Goal: Task Accomplishment & Management: Complete application form

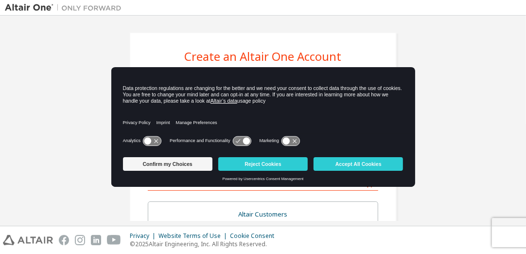
drag, startPoint x: 151, startPoint y: 138, endPoint x: 159, endPoint y: 139, distance: 9.0
click at [159, 139] on icon at bounding box center [152, 140] width 18 height 9
click at [196, 162] on button "Confirm my Choices" at bounding box center [167, 164] width 89 height 14
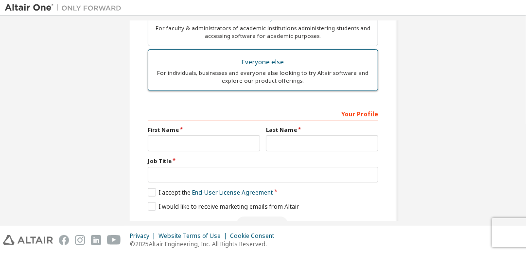
scroll to position [292, 0]
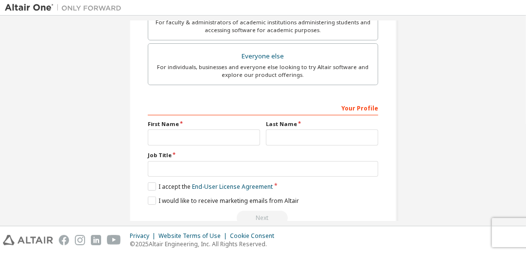
click at [187, 100] on div "Your Profile" at bounding box center [263, 108] width 230 height 16
click at [176, 104] on div "Your Profile" at bounding box center [263, 108] width 230 height 16
click at [195, 105] on div "Your Profile" at bounding box center [263, 108] width 230 height 16
drag, startPoint x: 242, startPoint y: 91, endPoint x: 266, endPoint y: 97, distance: 25.0
click at [242, 91] on div "**********" at bounding box center [263, 54] width 230 height 342
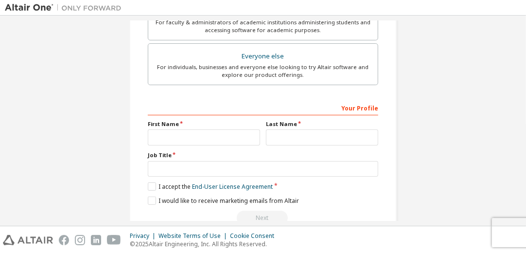
click at [350, 105] on div "Your Profile" at bounding box center [263, 108] width 230 height 16
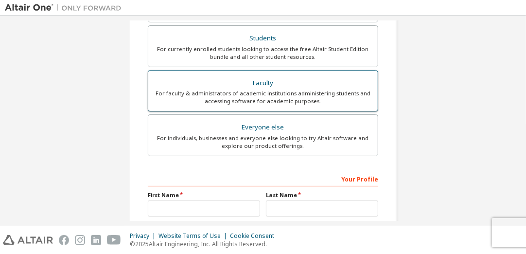
scroll to position [226, 0]
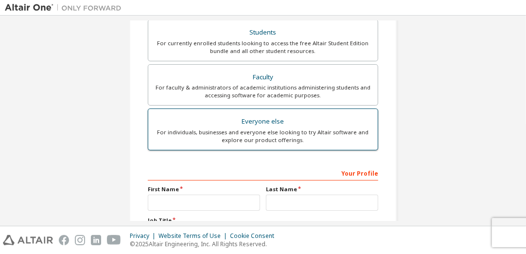
click at [280, 124] on div "Everyone else" at bounding box center [263, 122] width 218 height 14
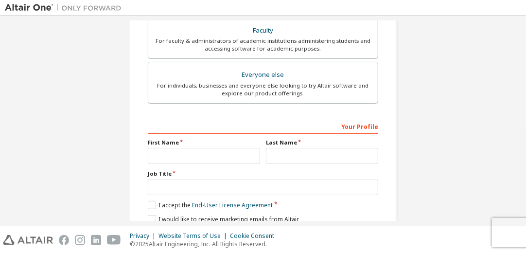
scroll to position [275, 0]
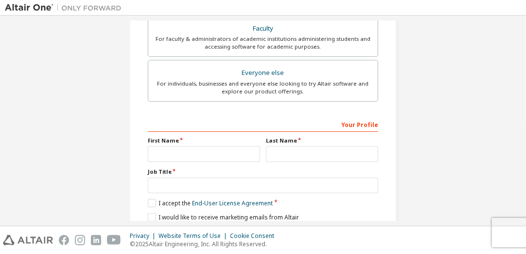
click at [177, 112] on div "**********" at bounding box center [263, 71] width 230 height 342
click at [171, 119] on div "Your Profile" at bounding box center [263, 124] width 230 height 16
click at [181, 125] on div "Your Profile" at bounding box center [263, 124] width 230 height 16
drag, startPoint x: 182, startPoint y: 123, endPoint x: 260, endPoint y: 124, distance: 78.2
click at [185, 123] on div "Your Profile" at bounding box center [263, 124] width 230 height 16
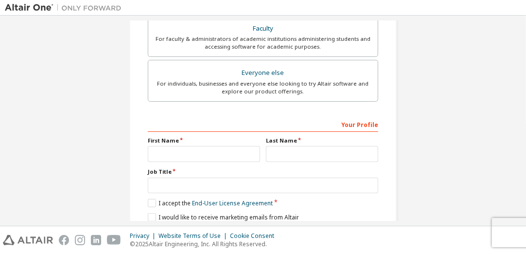
click at [351, 121] on div "Your Profile" at bounding box center [263, 124] width 230 height 16
click at [352, 123] on div "Your Profile" at bounding box center [263, 124] width 230 height 16
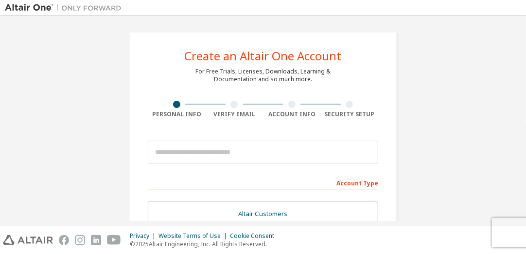
scroll to position [0, 0]
click at [361, 180] on div "Account Type" at bounding box center [263, 183] width 230 height 16
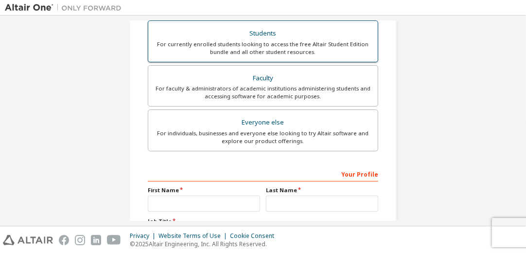
scroll to position [243, 0]
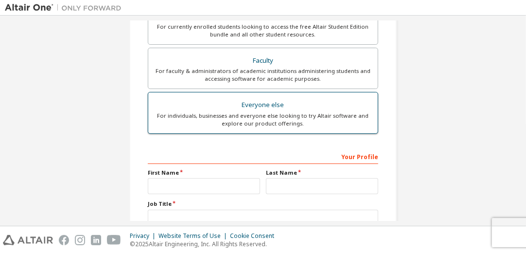
click at [275, 104] on div "Everyone else" at bounding box center [263, 105] width 218 height 14
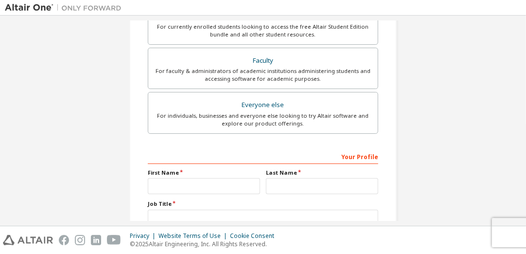
click at [183, 149] on div "Your Profile" at bounding box center [263, 156] width 230 height 16
click at [165, 169] on label "First Name" at bounding box center [204, 173] width 112 height 8
click at [168, 173] on div "First Name" at bounding box center [204, 181] width 118 height 25
click at [167, 179] on input "text" at bounding box center [204, 186] width 112 height 16
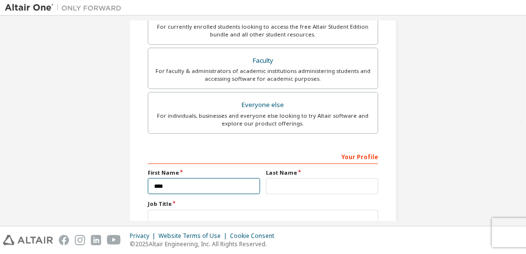
type input "****"
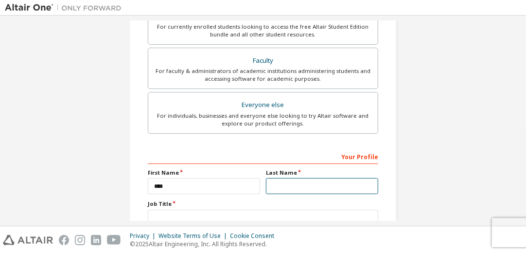
click at [282, 182] on input "text" at bounding box center [322, 186] width 112 height 16
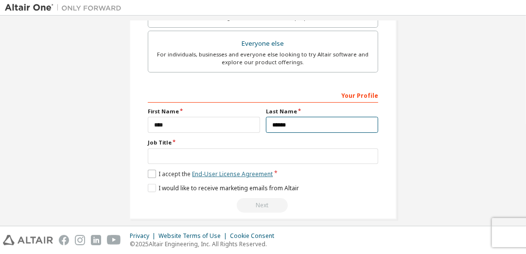
scroll to position [308, 0]
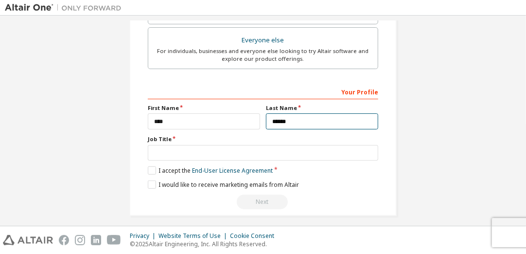
type input "******"
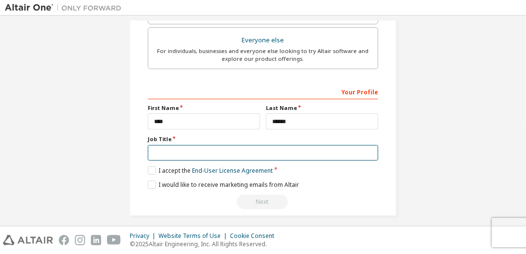
click at [169, 147] on input "text" at bounding box center [263, 153] width 230 height 16
type input "**********"
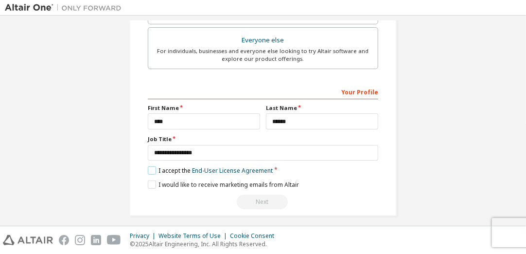
click at [149, 167] on label "I accept the End-User License Agreement" at bounding box center [210, 170] width 125 height 8
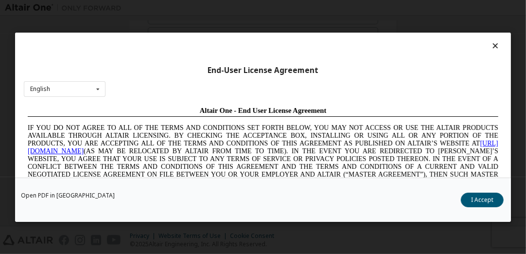
scroll to position [0, 0]
click at [469, 201] on button "I Accept" at bounding box center [482, 199] width 43 height 15
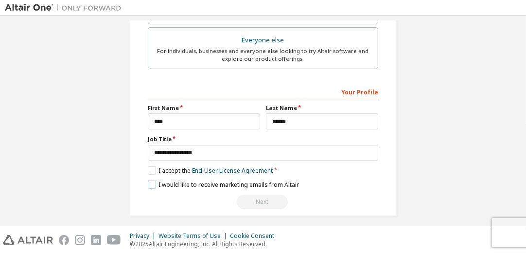
click at [148, 181] on label "I would like to receive marketing emails from Altair" at bounding box center [223, 184] width 151 height 8
click at [263, 197] on div "Next" at bounding box center [263, 201] width 230 height 15
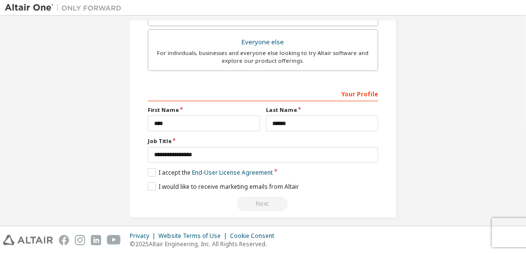
scroll to position [311, 0]
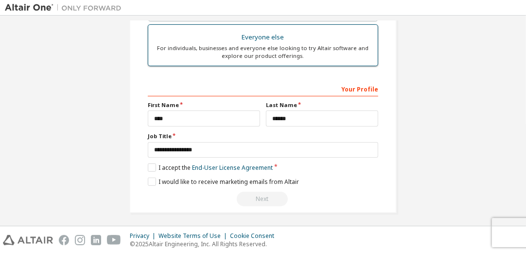
click at [267, 45] on div "For individuals, businesses and everyone else looking to try Altair software an…" at bounding box center [263, 52] width 218 height 16
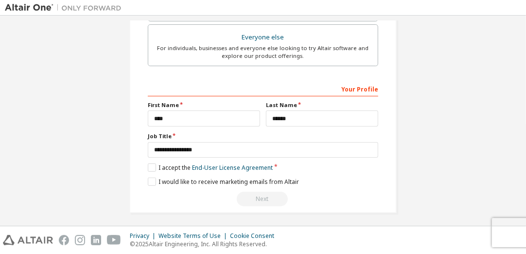
click at [341, 158] on div "**********" at bounding box center [263, 144] width 230 height 126
click at [267, 193] on div "Next" at bounding box center [263, 198] width 230 height 15
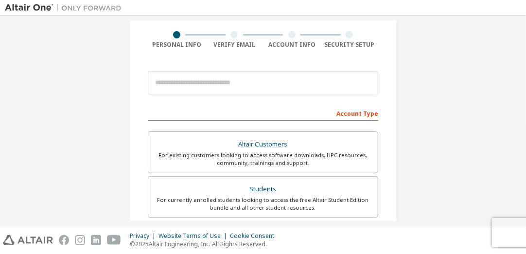
scroll to position [3, 0]
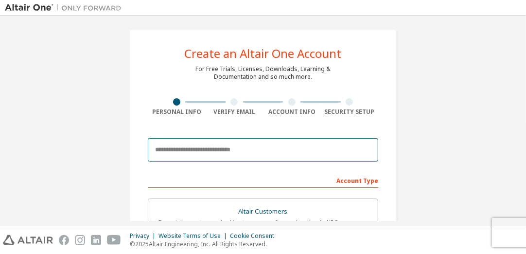
click at [224, 148] on input "email" at bounding box center [263, 149] width 230 height 23
type input "**********"
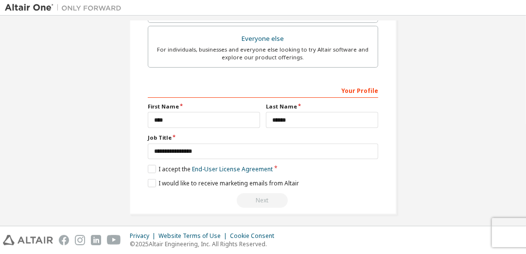
scroll to position [311, 0]
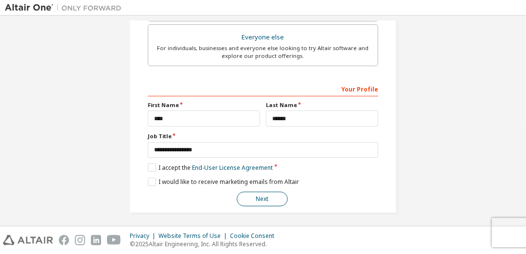
click at [259, 192] on button "Next" at bounding box center [262, 198] width 51 height 15
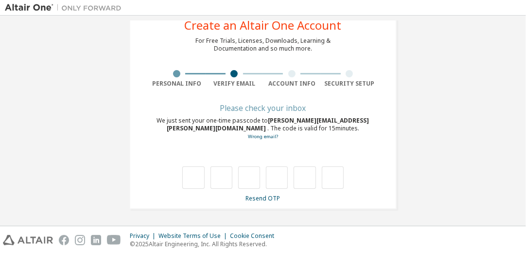
scroll to position [30, 0]
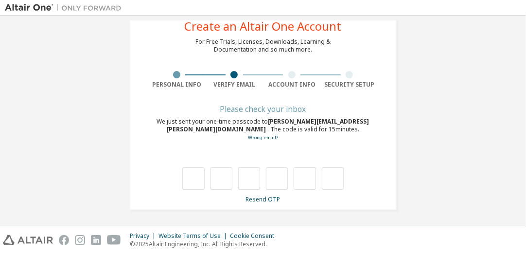
type input "*"
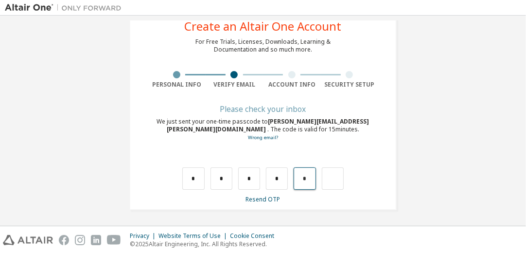
click at [308, 175] on input "*" at bounding box center [305, 178] width 22 height 22
click at [300, 180] on input "text" at bounding box center [305, 178] width 22 height 22
type input "*"
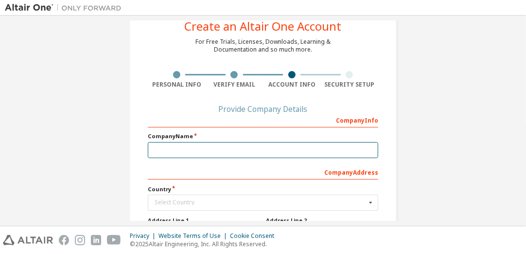
click at [198, 148] on input "text" at bounding box center [263, 150] width 230 height 16
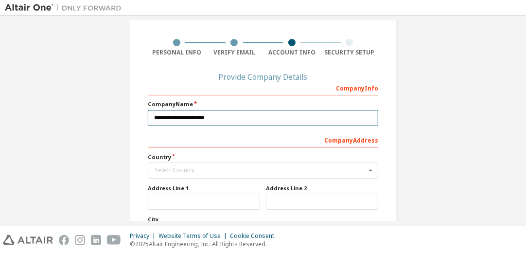
scroll to position [63, 0]
type input "**********"
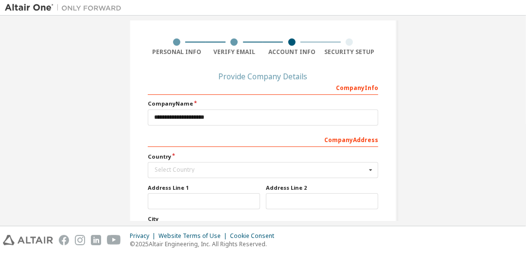
click at [200, 153] on label "Country" at bounding box center [263, 157] width 230 height 8
click at [159, 167] on div "Select Country" at bounding box center [260, 170] width 211 height 6
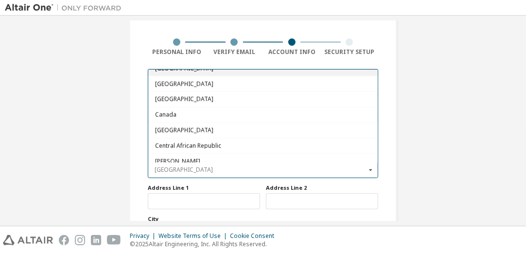
scroll to position [567, 0]
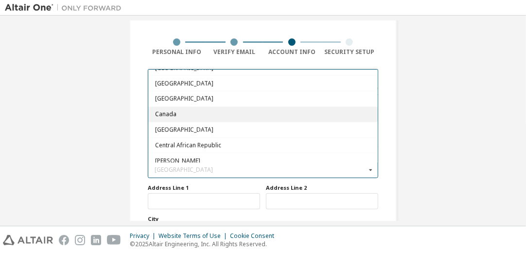
click at [172, 111] on span "Canada" at bounding box center [263, 114] width 216 height 6
type input "***"
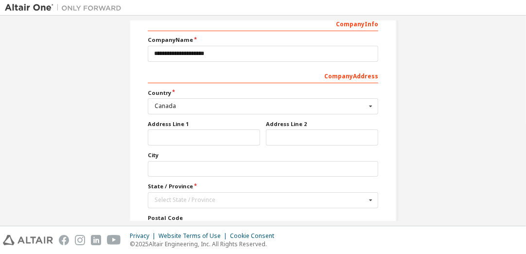
scroll to position [127, 0]
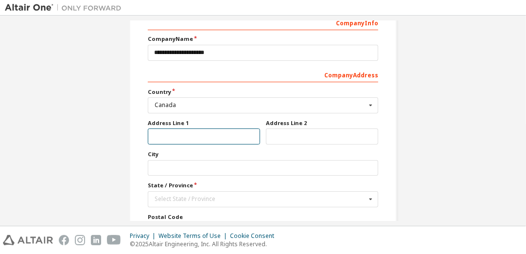
click at [183, 134] on input "text" at bounding box center [204, 136] width 112 height 16
click at [193, 136] on input "**********" at bounding box center [204, 136] width 112 height 16
type input "**********"
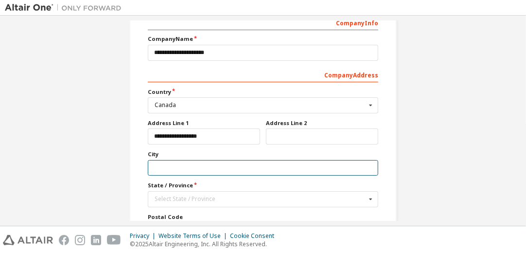
click at [166, 162] on input "text" at bounding box center [263, 168] width 230 height 16
type input "**********"
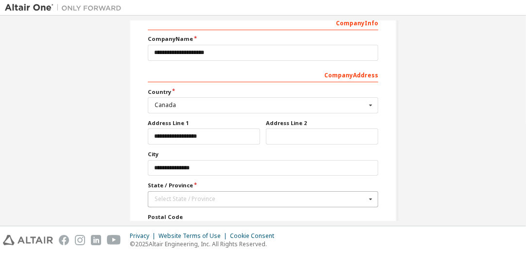
click at [366, 194] on icon at bounding box center [370, 198] width 12 height 15
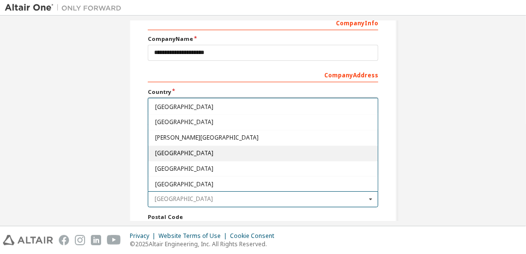
scroll to position [81, 0]
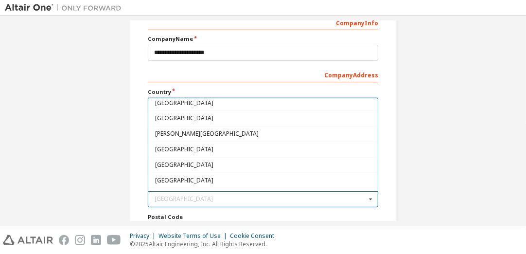
click at [159, 147] on span "[GEOGRAPHIC_DATA]" at bounding box center [263, 150] width 216 height 6
type input "**"
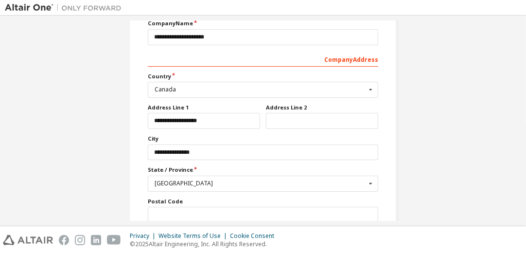
scroll to position [176, 0]
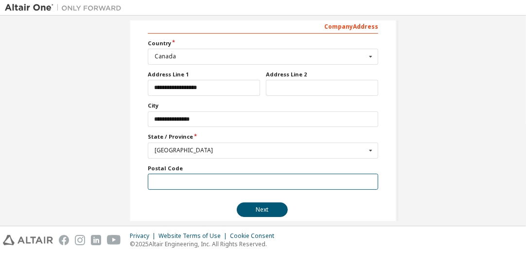
click at [184, 178] on input "text" at bounding box center [263, 181] width 230 height 16
type input "*******"
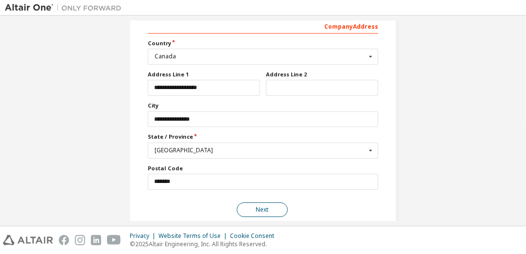
click at [257, 202] on button "Next" at bounding box center [262, 209] width 51 height 15
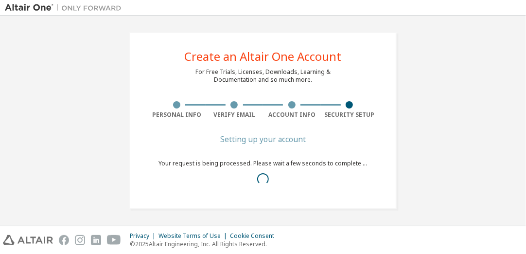
click at [477, 151] on div "Create an Altair One Account For Free Trials, Licenses, Downloads, Learning & D…" at bounding box center [263, 120] width 516 height 200
click at [477, 152] on div "Create an Altair One Account For Free Trials, Licenses, Downloads, Learning & D…" at bounding box center [263, 120] width 516 height 200
drag, startPoint x: 475, startPoint y: 154, endPoint x: 507, endPoint y: 169, distance: 35.4
click at [507, 169] on div "Create an Altair One Account For Free Trials, Licenses, Downloads, Learning & D…" at bounding box center [263, 120] width 516 height 200
drag, startPoint x: 354, startPoint y: 137, endPoint x: 362, endPoint y: 137, distance: 7.8
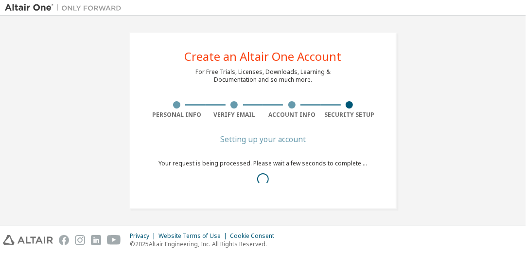
click at [362, 137] on div "Setting up your account" at bounding box center [263, 139] width 208 height 6
click at [363, 61] on div "Create an Altair One Account For Free Trials, Licenses, Downloads, Learning & D…" at bounding box center [262, 120] width 267 height 177
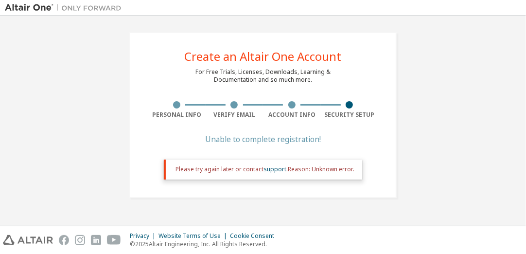
click at [259, 140] on div "Unable to complete registration!" at bounding box center [263, 139] width 198 height 6
click at [294, 150] on div "Unable to complete registration! Please try again later or contact support . Re…" at bounding box center [263, 163] width 198 height 55
